Goal: Information Seeking & Learning: Learn about a topic

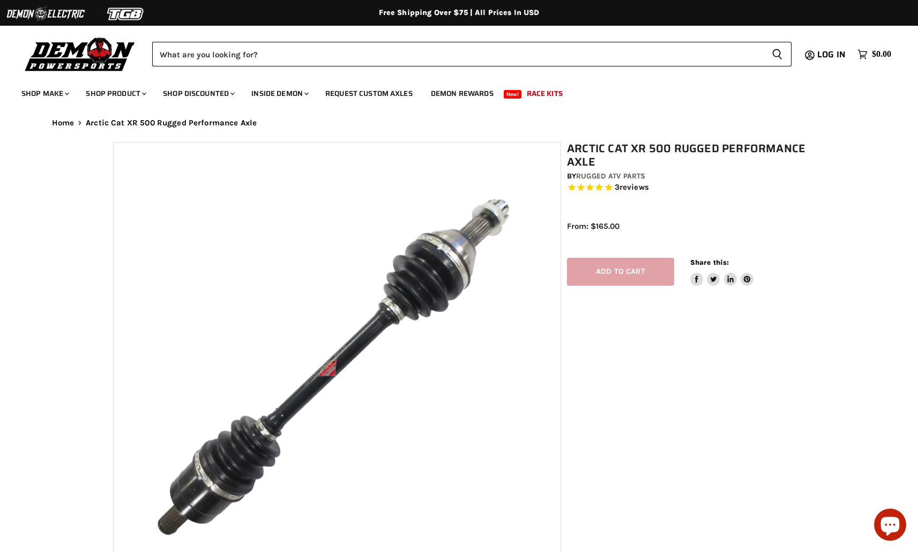
select select "******"
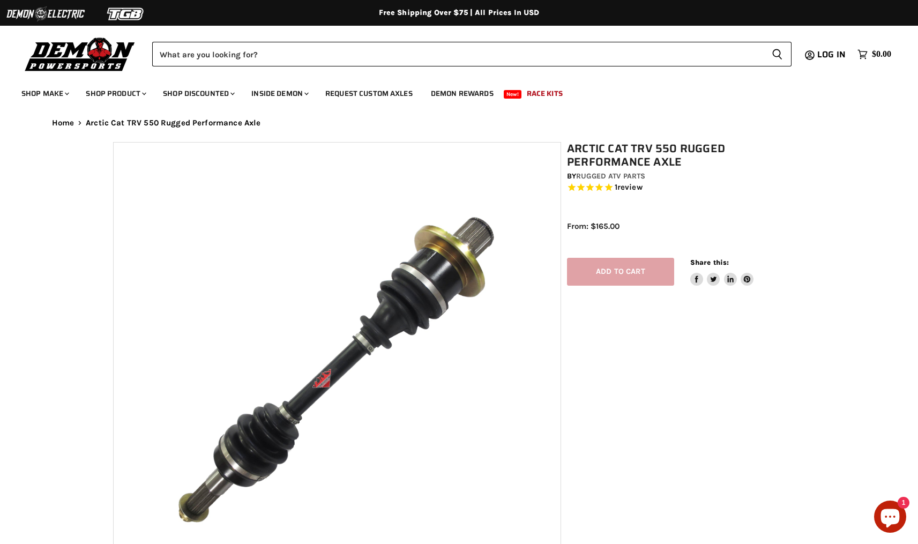
select select "******"
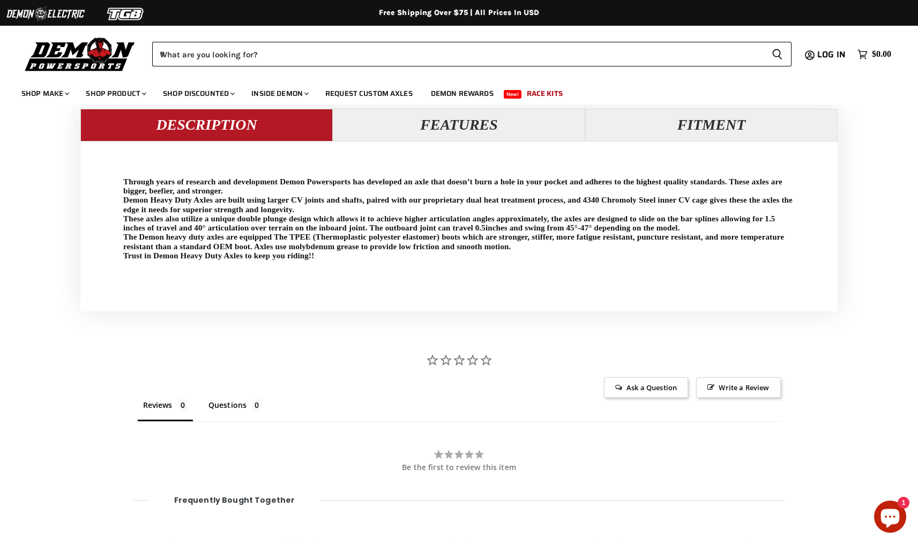
scroll to position [1081, 0]
